Goal: Task Accomplishment & Management: Understand process/instructions

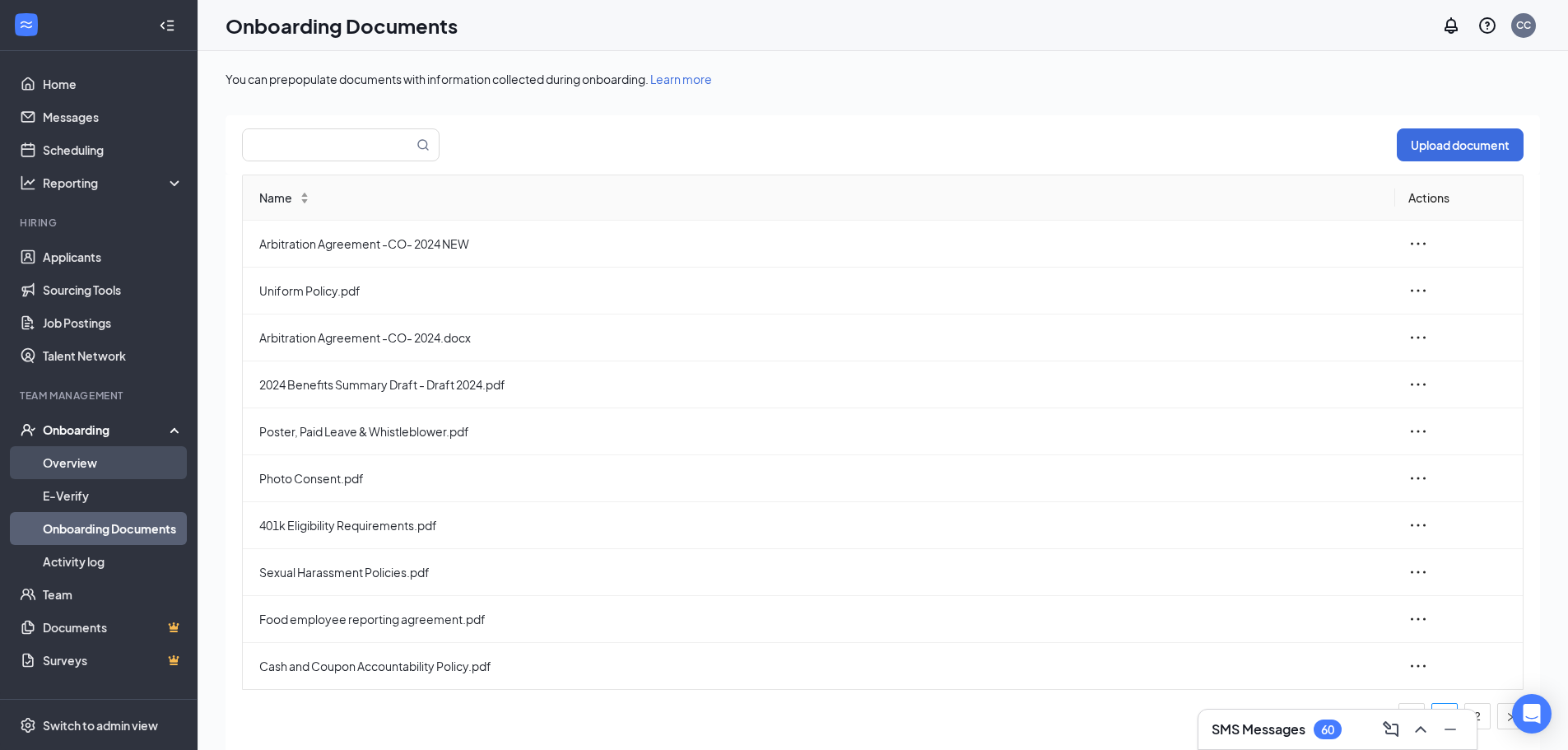
click at [70, 460] on link "Overview" at bounding box center [113, 462] width 141 height 33
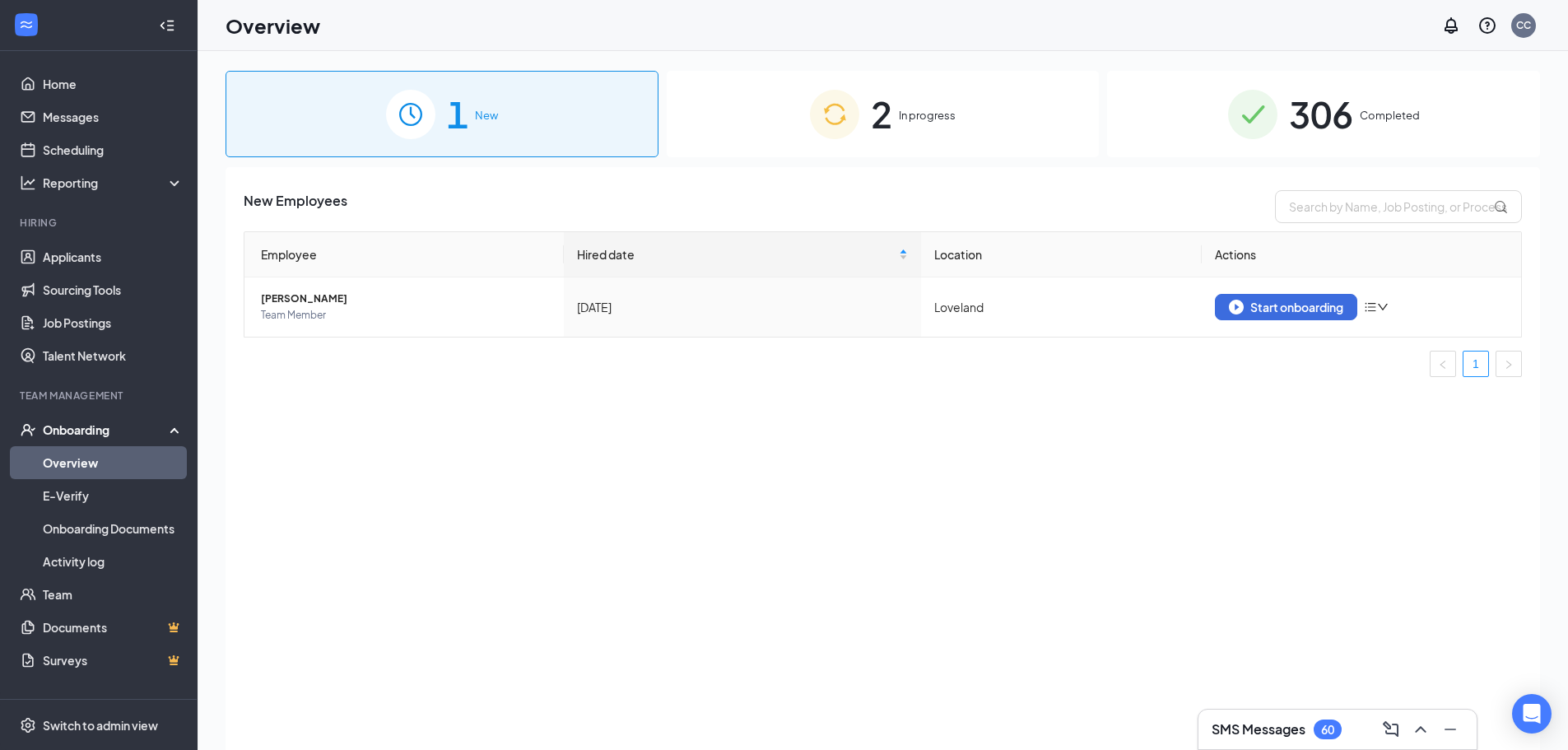
click at [854, 112] on img at bounding box center [834, 114] width 49 height 49
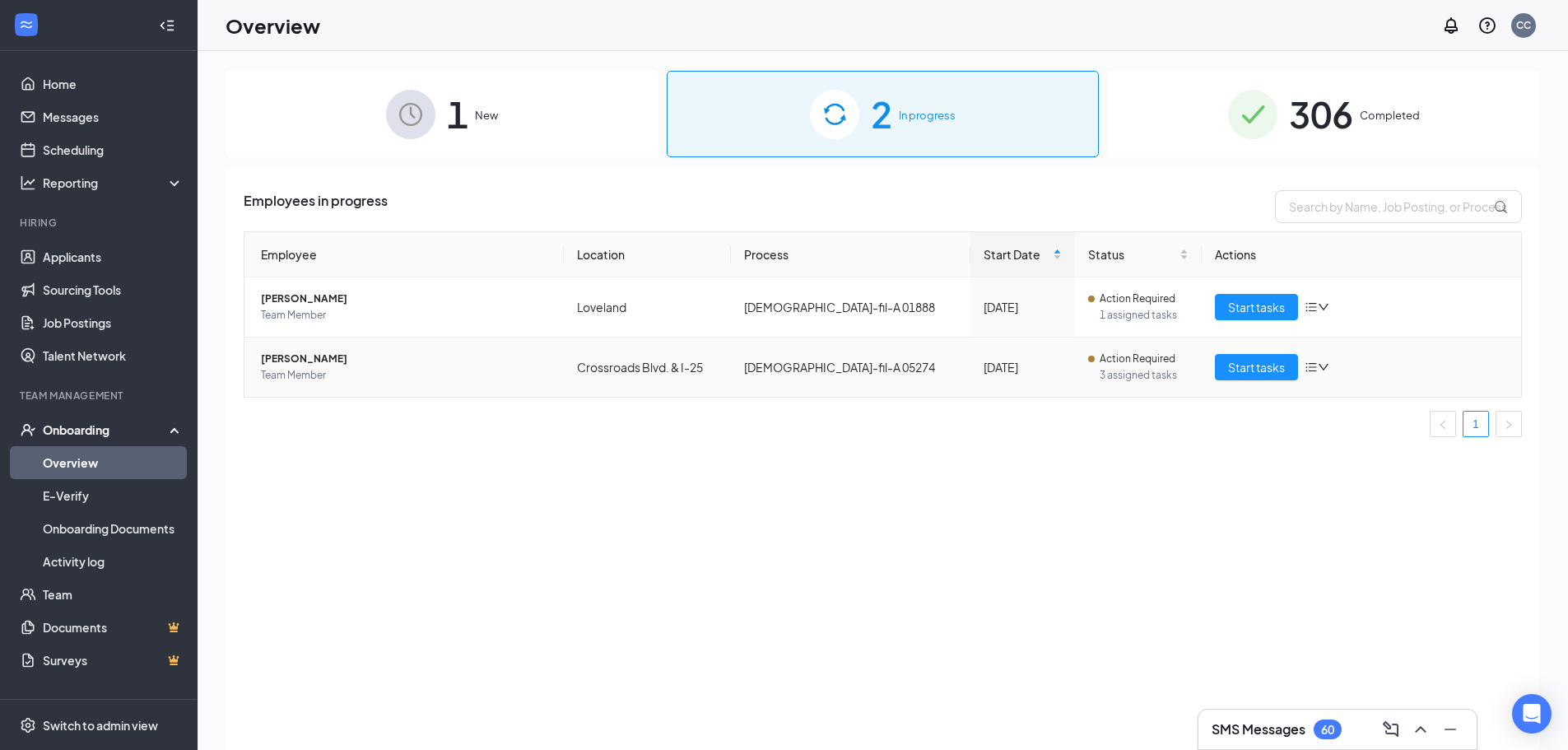
click at [1321, 368] on icon "down" at bounding box center [1324, 368] width 12 height 12
click at [1160, 539] on div "Employees in progress Employee Location Process Start Date Status Actions [PERS…" at bounding box center [883, 478] width 1315 height 624
click at [1103, 369] on span "3 assigned tasks" at bounding box center [1144, 375] width 89 height 17
click at [1258, 363] on span "Start tasks" at bounding box center [1257, 368] width 57 height 18
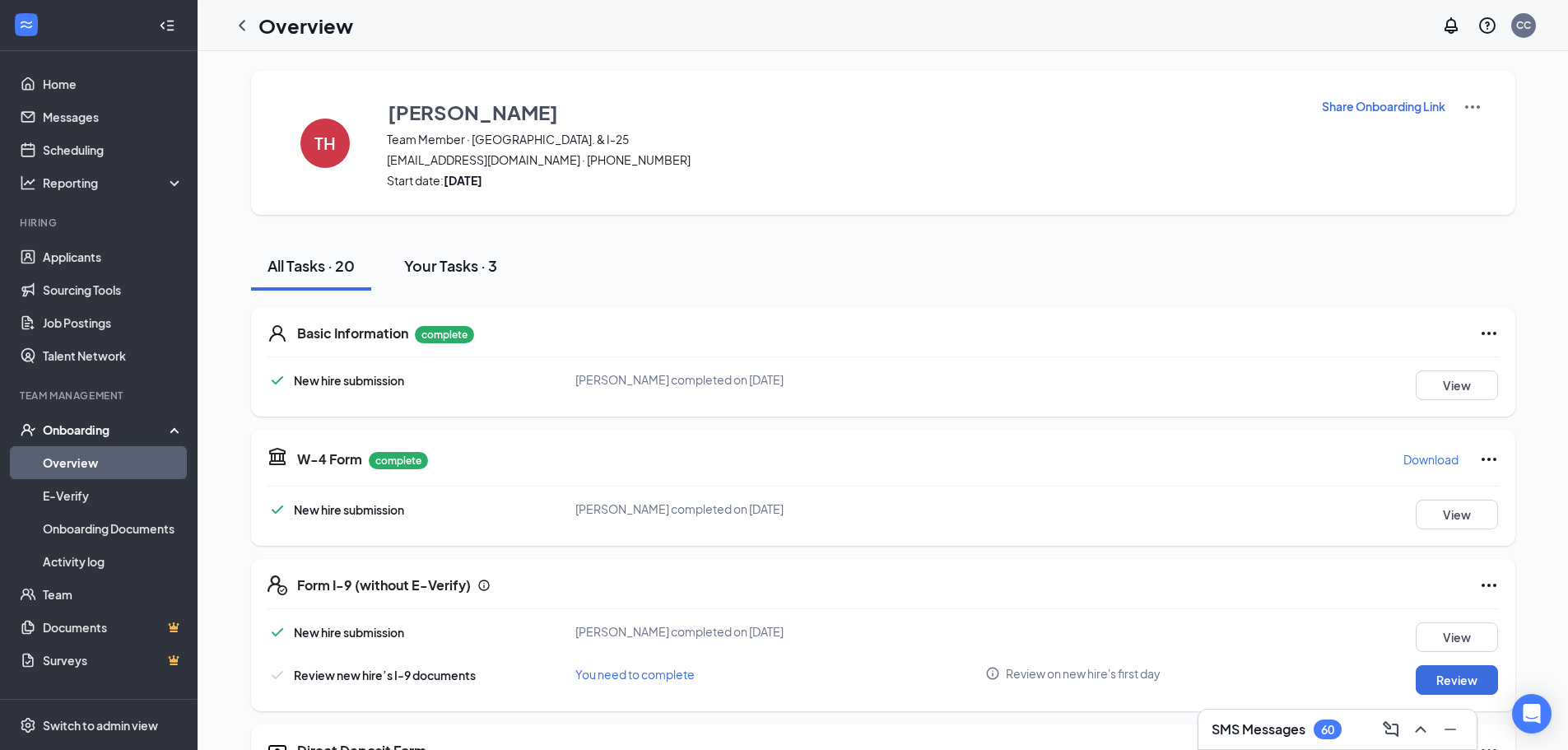
click at [443, 262] on div "Your Tasks · 3" at bounding box center [451, 265] width 93 height 21
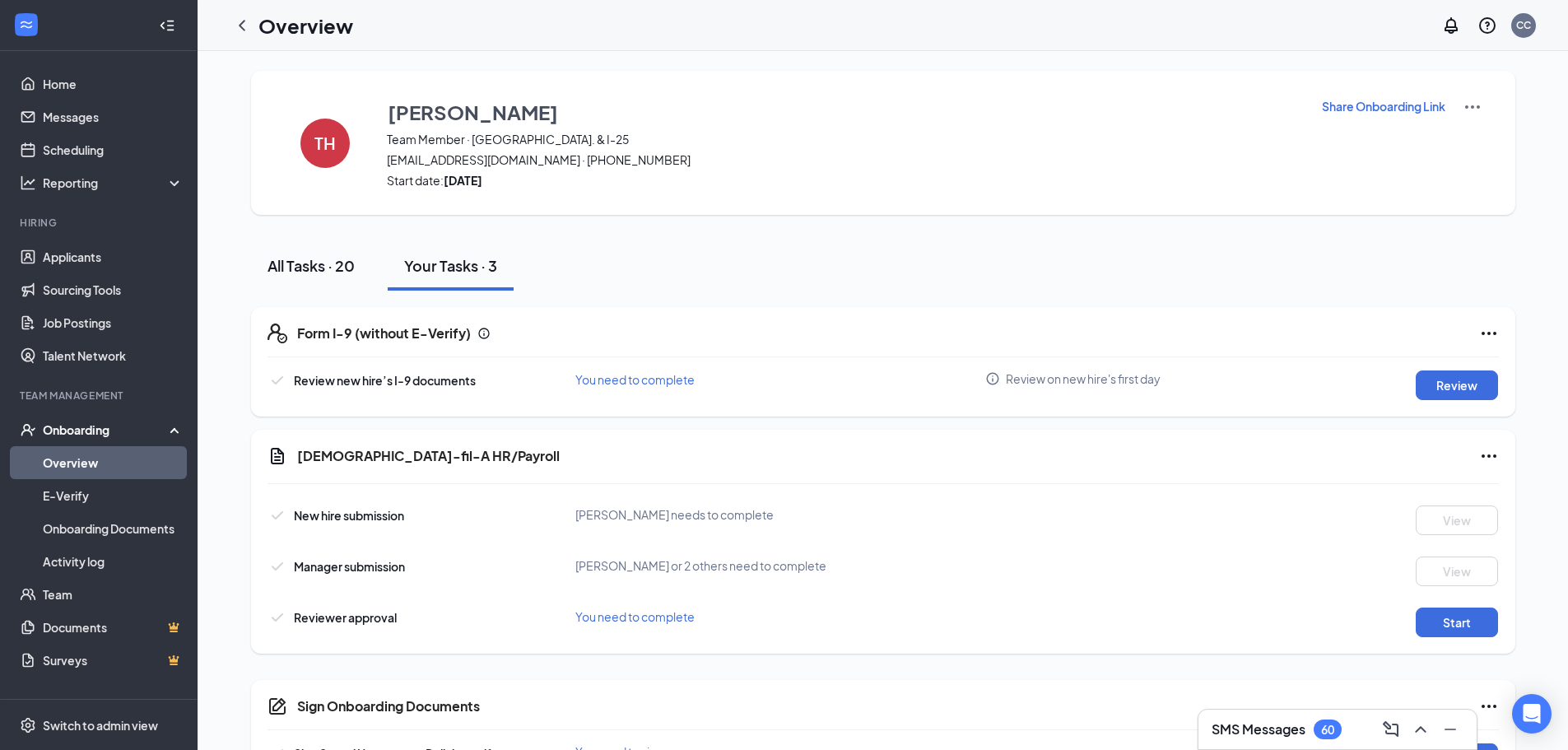
click at [298, 265] on div "All Tasks · 20" at bounding box center [311, 265] width 88 height 21
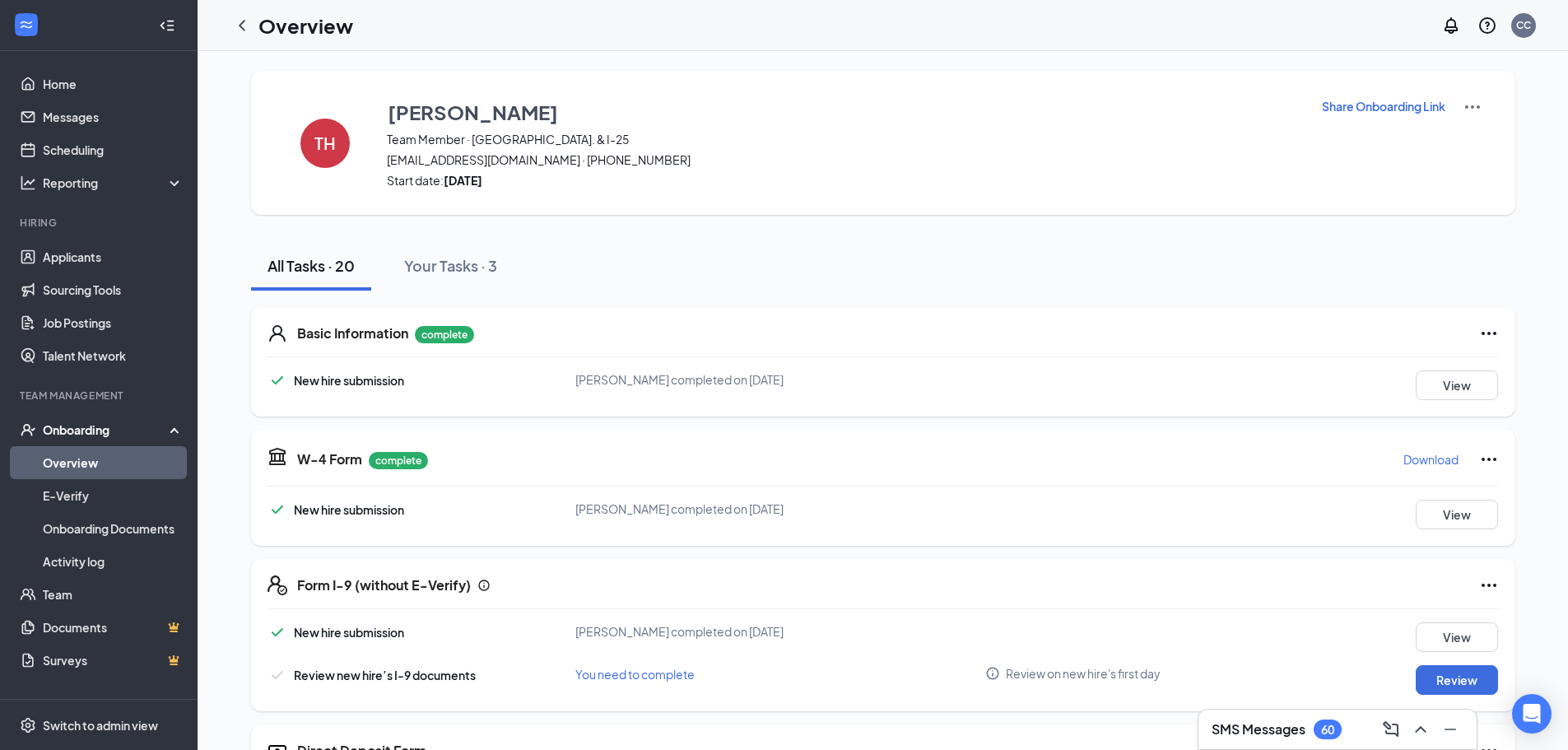
click at [1474, 109] on img at bounding box center [1473, 108] width 20 height 20
click at [1464, 135] on span "View details" at bounding box center [1471, 137] width 64 height 18
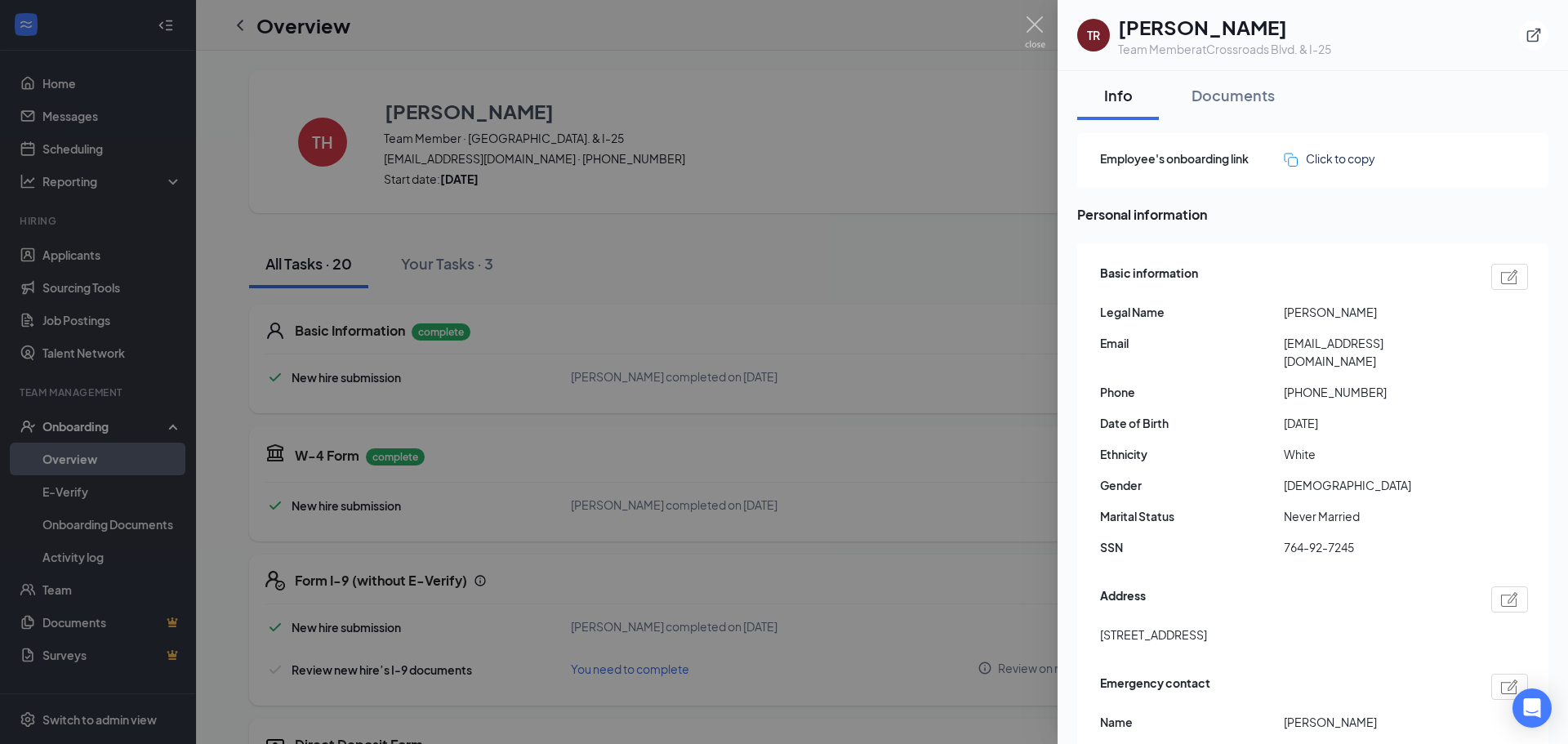
click at [964, 149] on div at bounding box center [784, 372] width 1568 height 744
